Goal: Navigation & Orientation: Find specific page/section

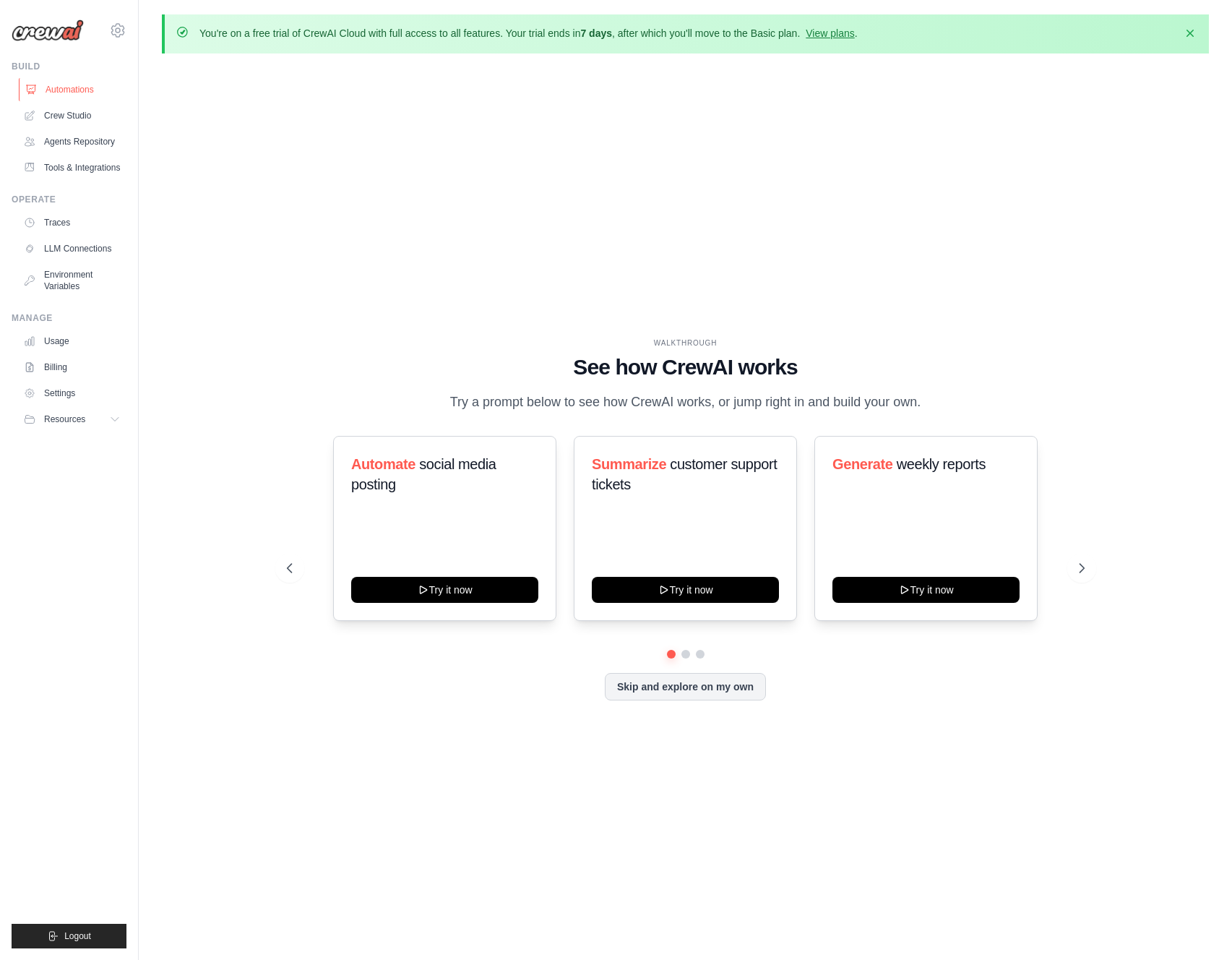
click at [93, 83] on link "Automations" at bounding box center [73, 89] width 109 height 23
click at [249, 132] on div "WALKTHROUGH See how [PERSON_NAME] works Try a prompt below to see how [PERSON_N…" at bounding box center [685, 530] width 1047 height 931
click at [56, 111] on link "Crew Studio" at bounding box center [73, 115] width 109 height 23
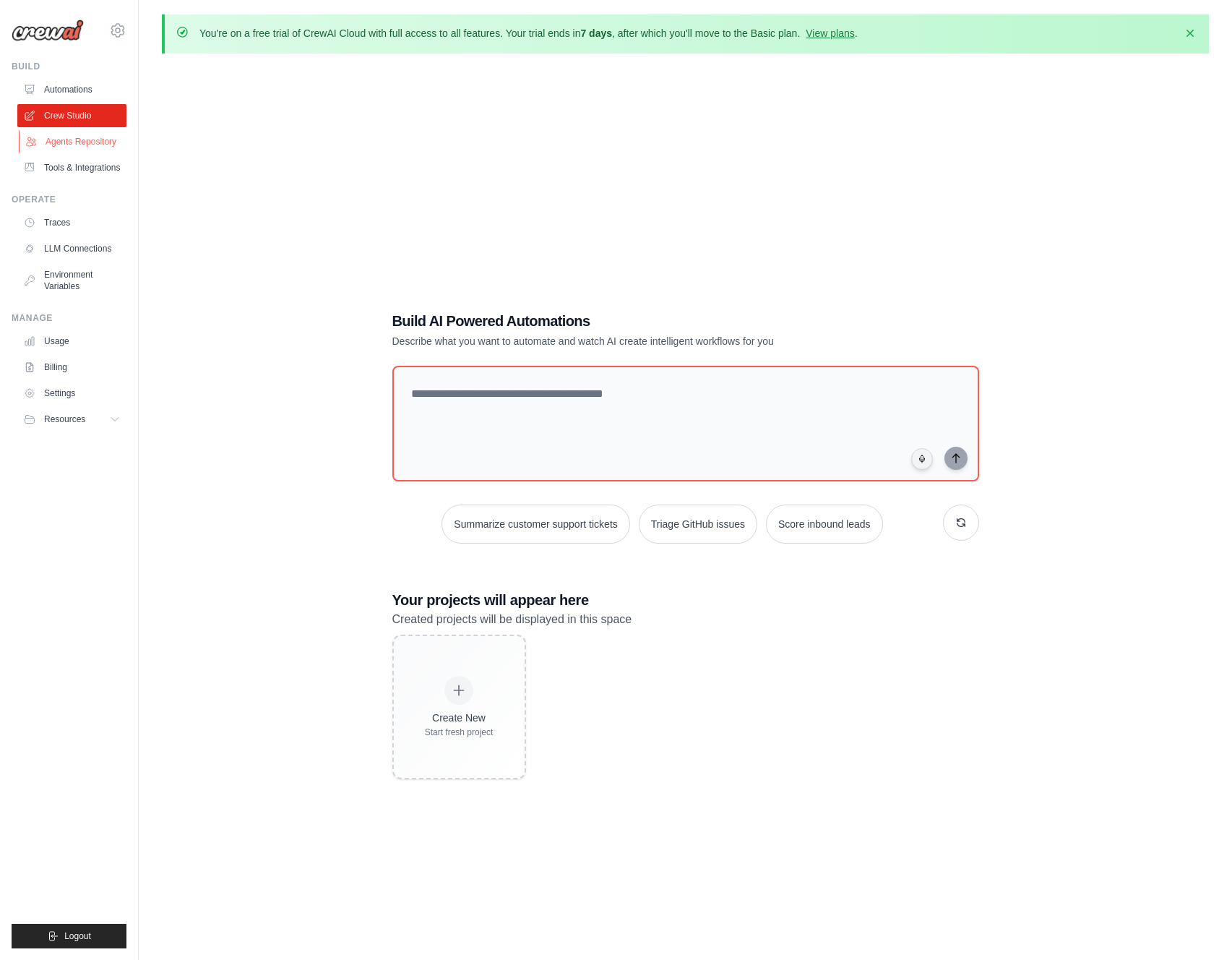
click at [92, 142] on link "Agents Repository" at bounding box center [73, 142] width 109 height 23
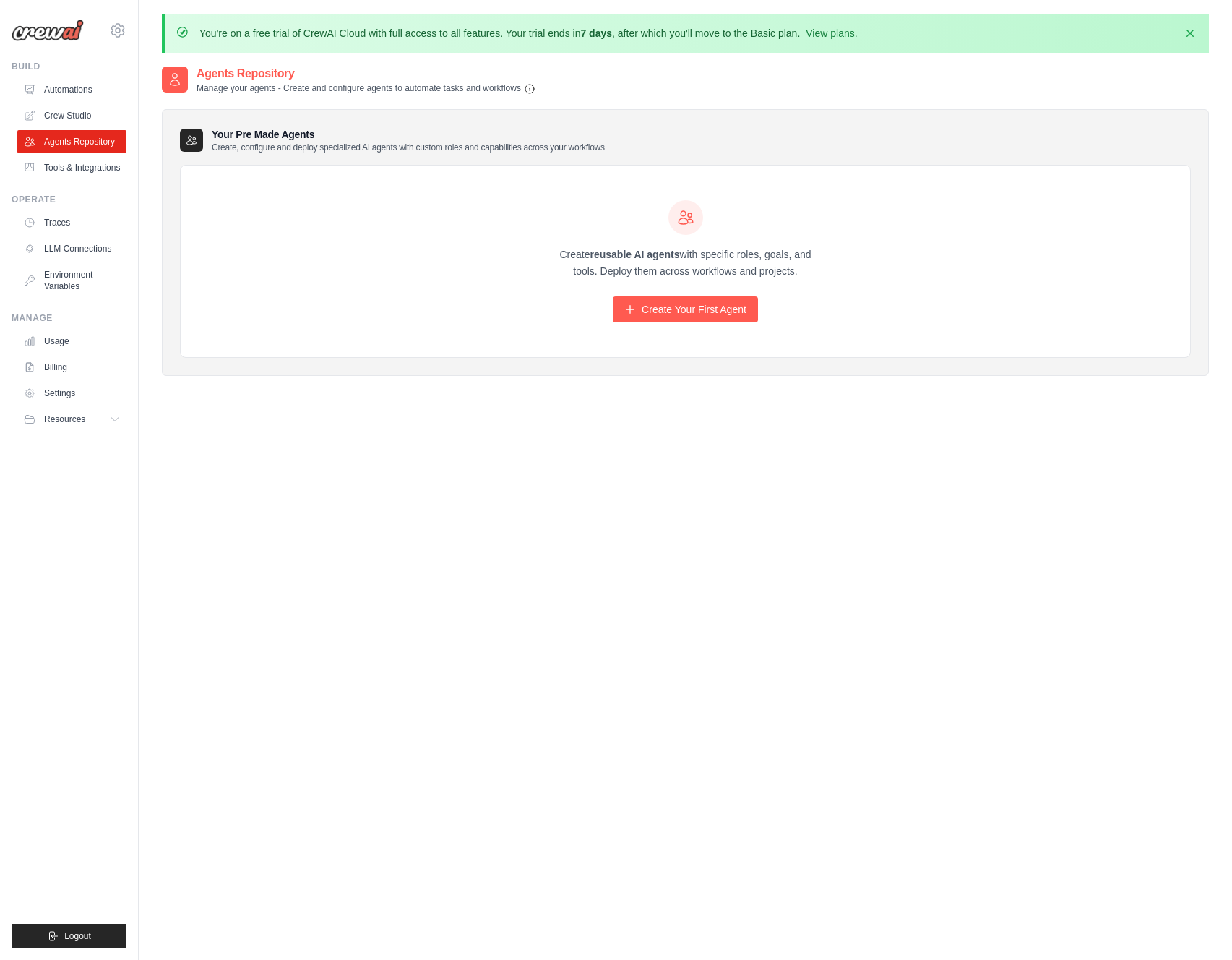
click at [492, 410] on div "Agents Repository Manage your agents - Create and configure agents to automate …" at bounding box center [685, 544] width 1047 height 960
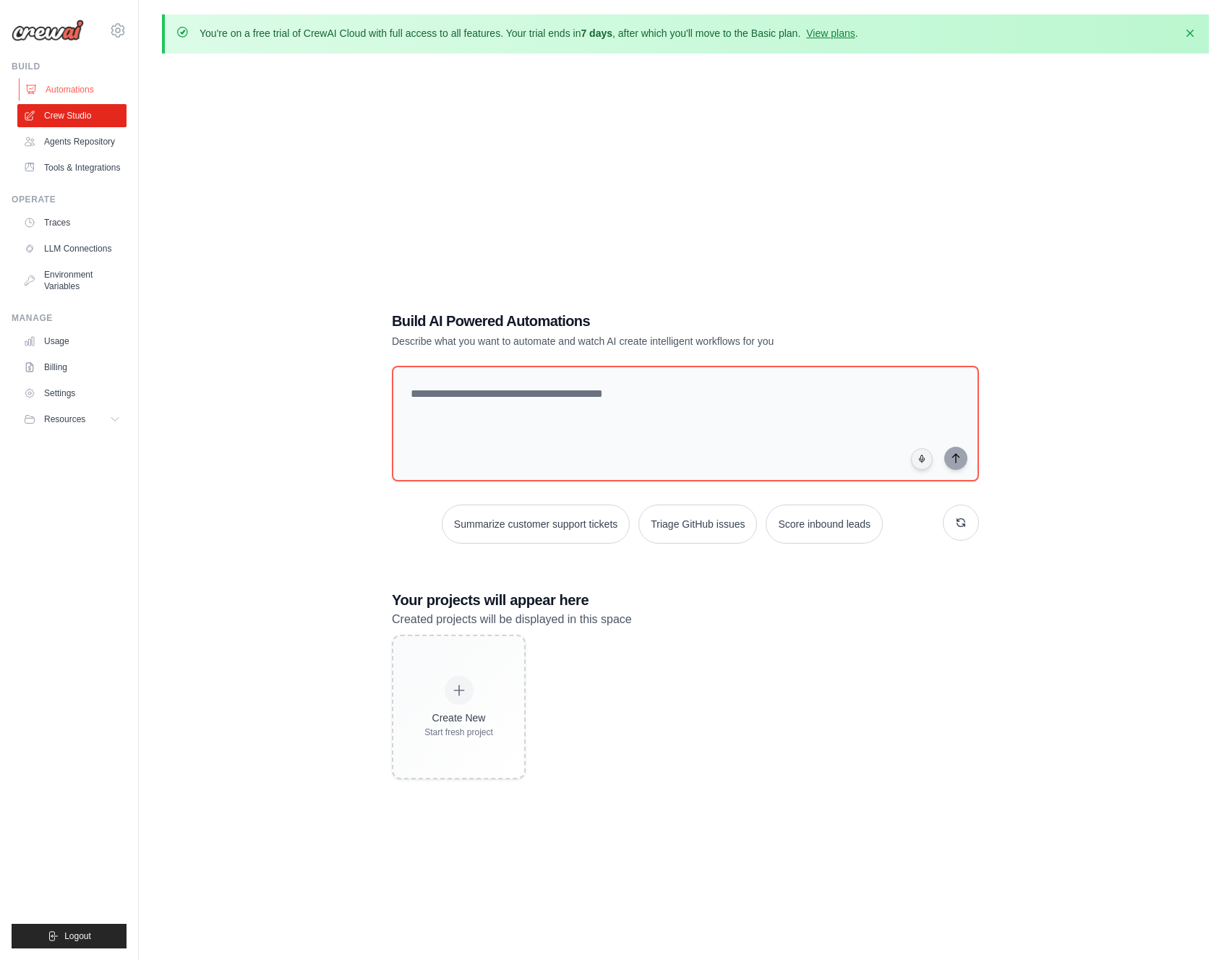
click at [98, 91] on link "Automations" at bounding box center [73, 89] width 109 height 23
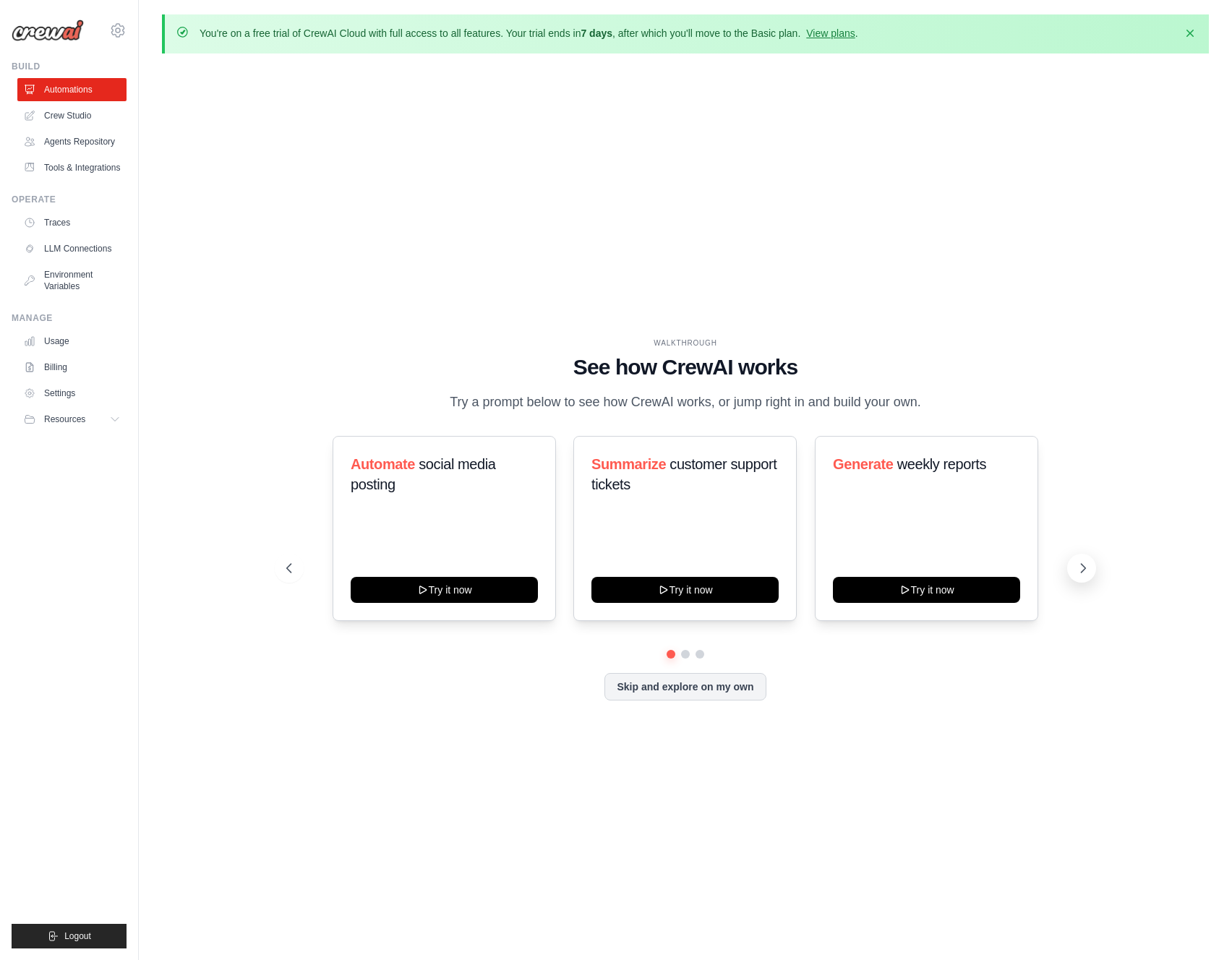
click at [1088, 566] on icon at bounding box center [1082, 568] width 14 height 14
click at [1087, 567] on icon at bounding box center [1082, 568] width 14 height 14
